Goal: Task Accomplishment & Management: Manage account settings

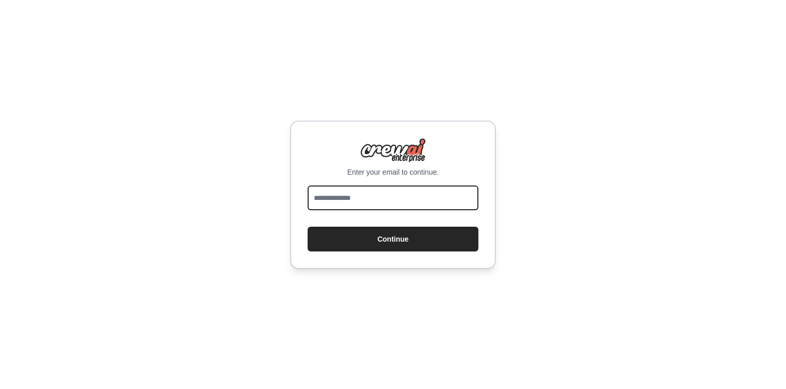
click at [352, 194] on input "email" at bounding box center [393, 197] width 171 height 25
type input "**********"
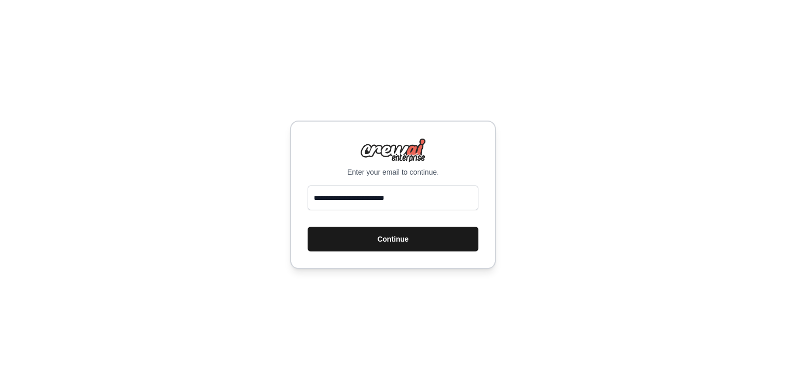
click at [344, 241] on button "Continue" at bounding box center [393, 238] width 171 height 25
